Goal: Task Accomplishment & Management: Use online tool/utility

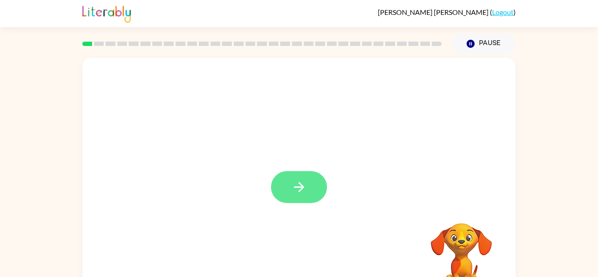
click at [294, 187] on icon "button" at bounding box center [299, 187] width 10 height 10
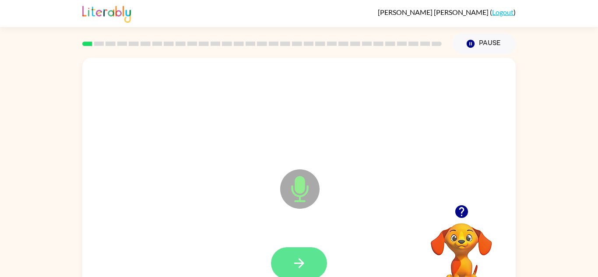
click at [298, 271] on button "button" at bounding box center [299, 263] width 56 height 32
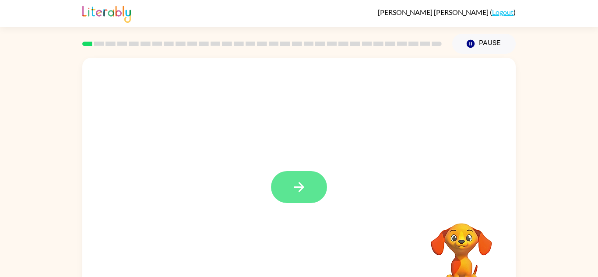
click at [292, 176] on button "button" at bounding box center [299, 187] width 56 height 32
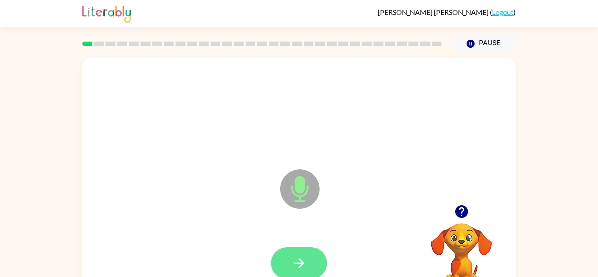
click at [299, 273] on button "button" at bounding box center [299, 263] width 56 height 32
click at [292, 263] on icon "button" at bounding box center [299, 263] width 15 height 15
click at [309, 261] on button "button" at bounding box center [299, 263] width 56 height 32
click at [315, 263] on button "button" at bounding box center [299, 263] width 56 height 32
click at [306, 265] on icon "button" at bounding box center [299, 263] width 15 height 15
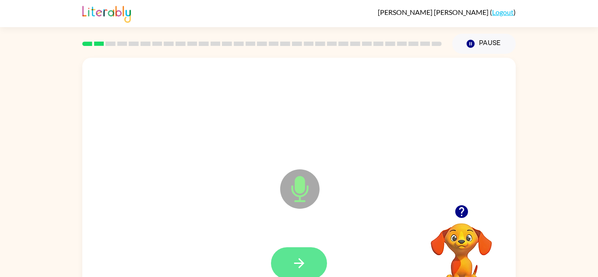
click at [302, 264] on icon "button" at bounding box center [299, 263] width 10 height 10
click at [300, 267] on icon "button" at bounding box center [299, 263] width 10 height 10
click at [297, 264] on icon "button" at bounding box center [299, 263] width 15 height 15
click at [293, 259] on icon "button" at bounding box center [299, 263] width 15 height 15
click at [304, 263] on icon "button" at bounding box center [299, 263] width 15 height 15
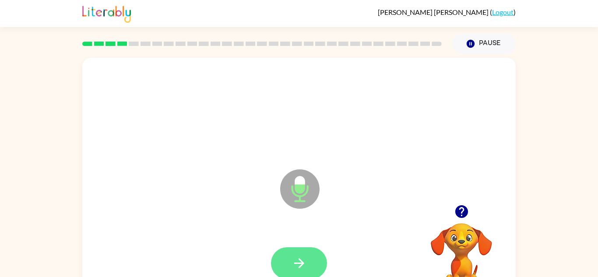
click at [305, 268] on icon "button" at bounding box center [299, 263] width 15 height 15
click at [307, 264] on button "button" at bounding box center [299, 263] width 56 height 32
click at [301, 270] on icon "button" at bounding box center [299, 263] width 15 height 15
click at [309, 270] on button "button" at bounding box center [299, 263] width 56 height 32
click at [299, 263] on icon "button" at bounding box center [299, 263] width 10 height 10
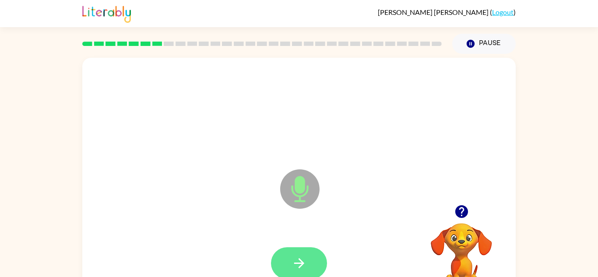
click at [309, 250] on button "button" at bounding box center [299, 263] width 56 height 32
click at [292, 256] on icon "button" at bounding box center [299, 263] width 15 height 15
click at [303, 262] on icon "button" at bounding box center [299, 263] width 15 height 15
click at [299, 265] on icon "button" at bounding box center [299, 263] width 15 height 15
click at [303, 262] on icon "button" at bounding box center [299, 263] width 15 height 15
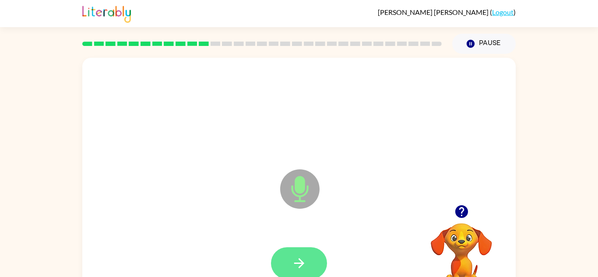
click at [292, 272] on button "button" at bounding box center [299, 263] width 56 height 32
click at [304, 260] on icon "button" at bounding box center [299, 263] width 15 height 15
click at [304, 264] on icon "button" at bounding box center [299, 263] width 15 height 15
click at [302, 257] on icon "button" at bounding box center [299, 263] width 15 height 15
click at [298, 263] on icon "button" at bounding box center [299, 263] width 10 height 10
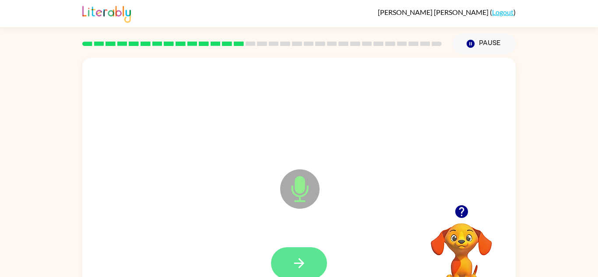
click at [307, 262] on button "button" at bounding box center [299, 263] width 56 height 32
click at [288, 263] on button "button" at bounding box center [299, 263] width 56 height 32
click at [293, 256] on icon "button" at bounding box center [299, 263] width 15 height 15
click at [304, 264] on icon "button" at bounding box center [299, 263] width 15 height 15
click at [308, 261] on button "button" at bounding box center [299, 263] width 56 height 32
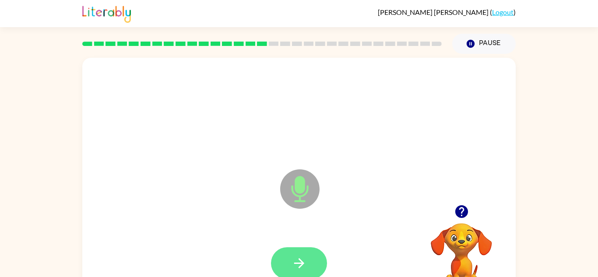
click at [310, 269] on button "button" at bounding box center [299, 263] width 56 height 32
click at [299, 270] on icon "button" at bounding box center [299, 263] width 15 height 15
click at [294, 268] on icon "button" at bounding box center [299, 263] width 15 height 15
click at [299, 271] on button "button" at bounding box center [299, 263] width 56 height 32
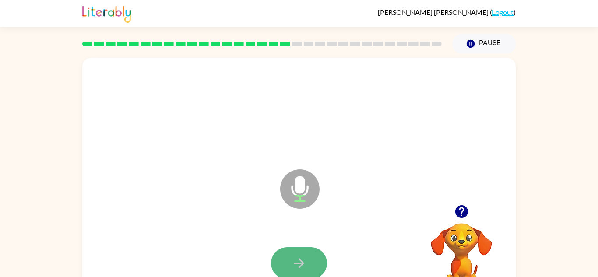
click at [292, 265] on icon "button" at bounding box center [299, 263] width 15 height 15
click at [302, 259] on icon "button" at bounding box center [299, 263] width 15 height 15
click at [313, 263] on button "button" at bounding box center [299, 263] width 56 height 32
click at [299, 262] on icon "button" at bounding box center [299, 263] width 15 height 15
click at [314, 263] on button "button" at bounding box center [299, 263] width 56 height 32
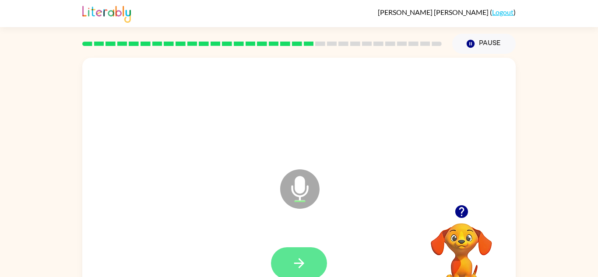
click at [292, 259] on icon "button" at bounding box center [299, 263] width 15 height 15
click at [281, 250] on button "button" at bounding box center [299, 263] width 56 height 32
click at [294, 259] on icon "button" at bounding box center [299, 263] width 15 height 15
click at [303, 269] on icon "button" at bounding box center [299, 263] width 15 height 15
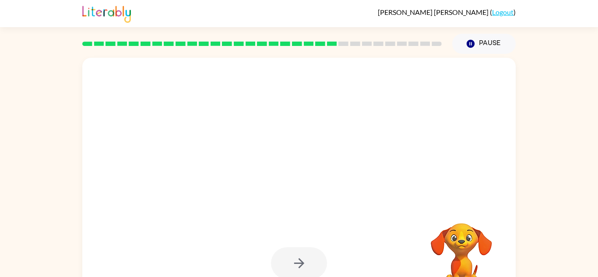
click at [303, 269] on div at bounding box center [299, 263] width 56 height 32
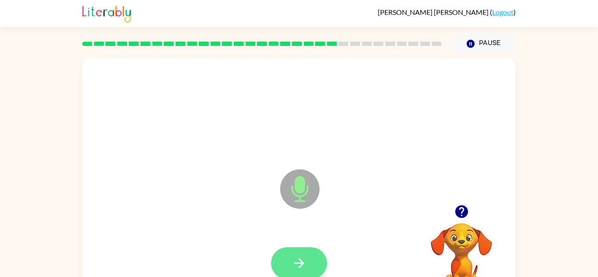
click at [302, 269] on icon "button" at bounding box center [299, 263] width 15 height 15
click at [312, 273] on button "button" at bounding box center [299, 263] width 56 height 32
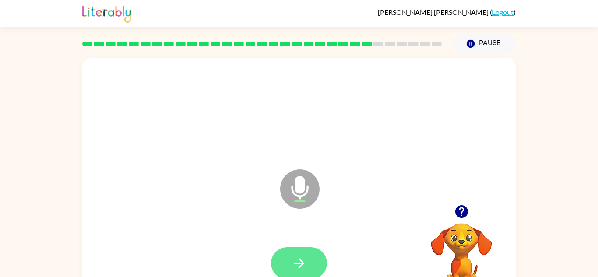
click at [297, 259] on icon "button" at bounding box center [299, 263] width 15 height 15
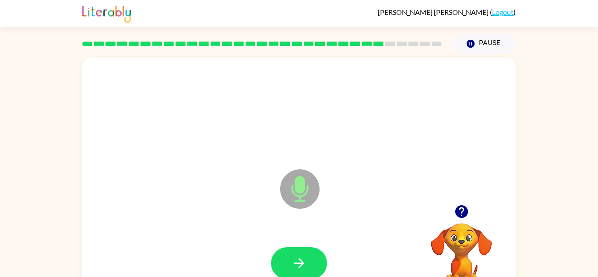
click at [297, 259] on icon "button" at bounding box center [299, 263] width 15 height 15
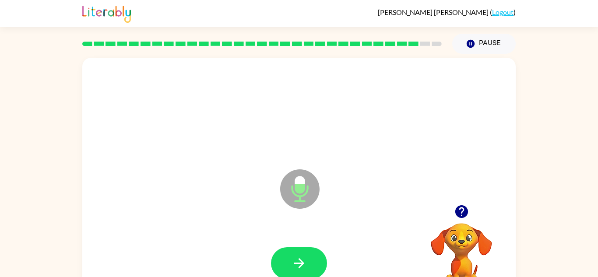
click at [297, 259] on icon "button" at bounding box center [299, 263] width 15 height 15
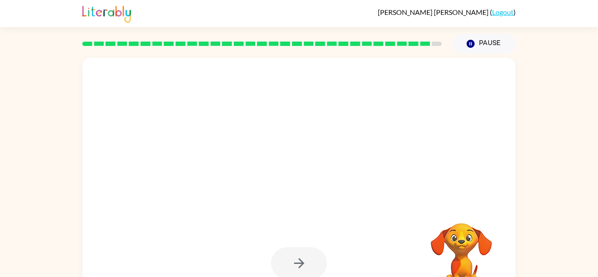
click at [297, 259] on icon "button" at bounding box center [299, 263] width 15 height 15
